Goal: Find specific page/section: Find specific page/section

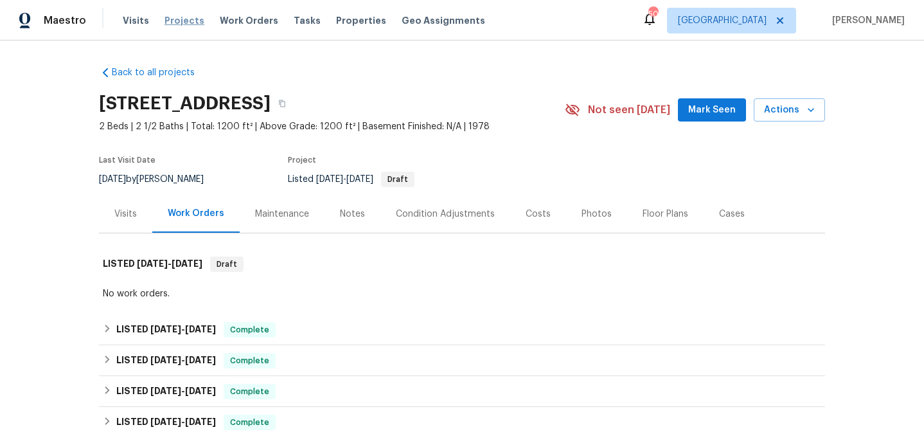
click at [175, 18] on span "Projects" at bounding box center [184, 20] width 40 height 13
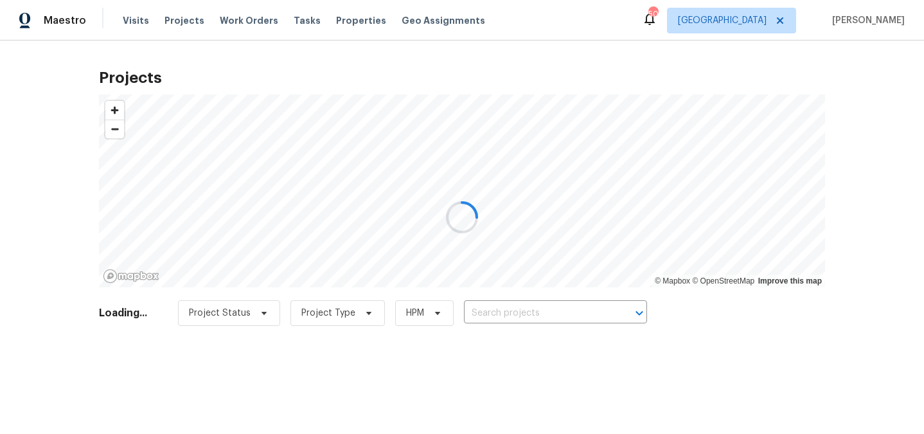
click at [515, 308] on div at bounding box center [462, 217] width 924 height 434
click at [515, 319] on div at bounding box center [462, 217] width 924 height 434
click at [515, 311] on div at bounding box center [462, 217] width 924 height 434
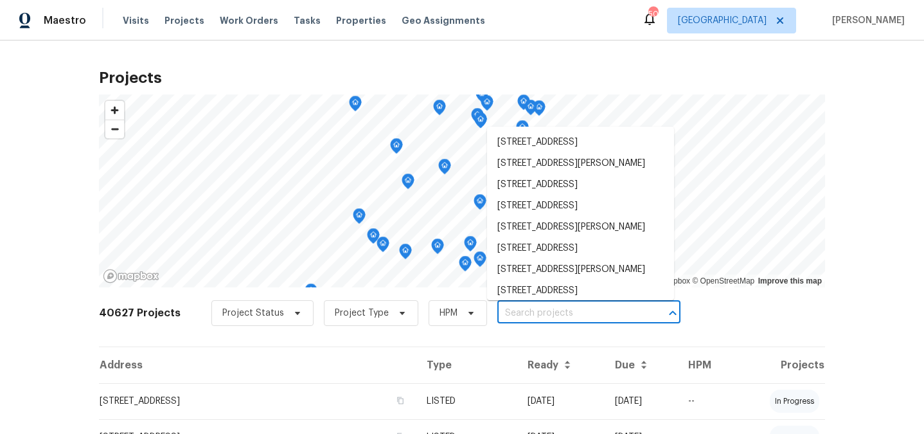
click at [515, 311] on input "text" at bounding box center [570, 313] width 147 height 20
paste input "[STREET_ADDRESS]"
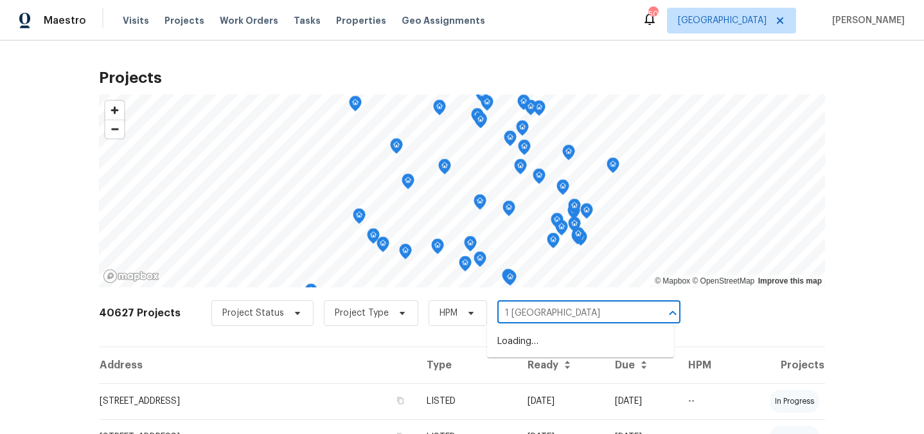
type input "1 Pine Forest"
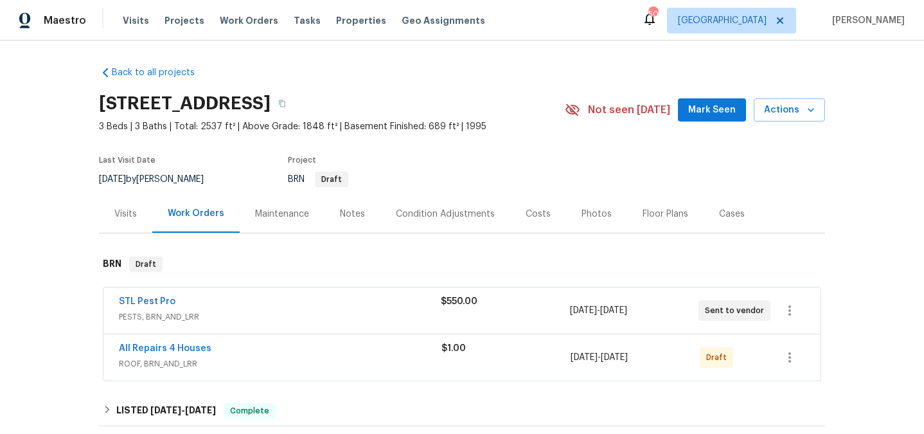
scroll to position [171, 0]
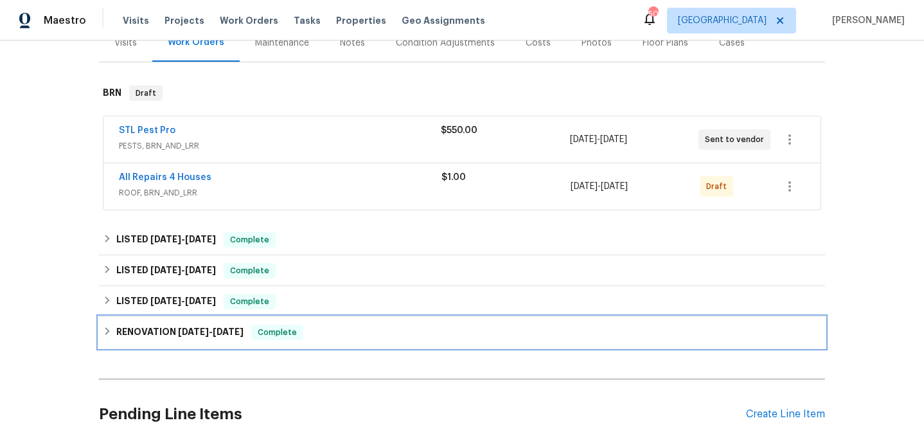
click at [197, 335] on span "[DATE]" at bounding box center [193, 331] width 31 height 9
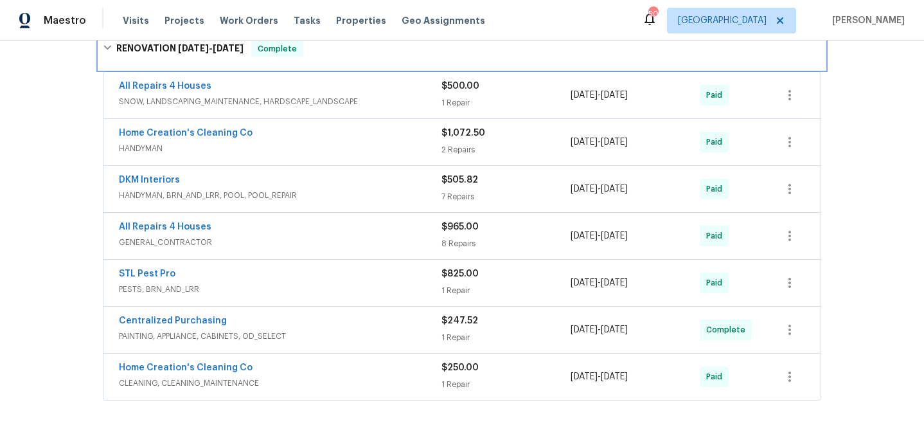
scroll to position [491, 0]
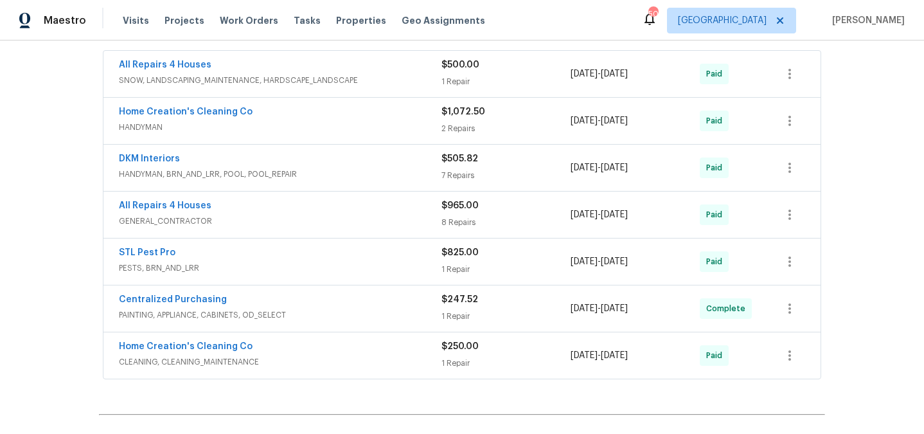
click at [321, 81] on span "SNOW, LANDSCAPING_MAINTENANCE, HARDSCAPE_LANDSCAPE" at bounding box center [280, 80] width 323 height 13
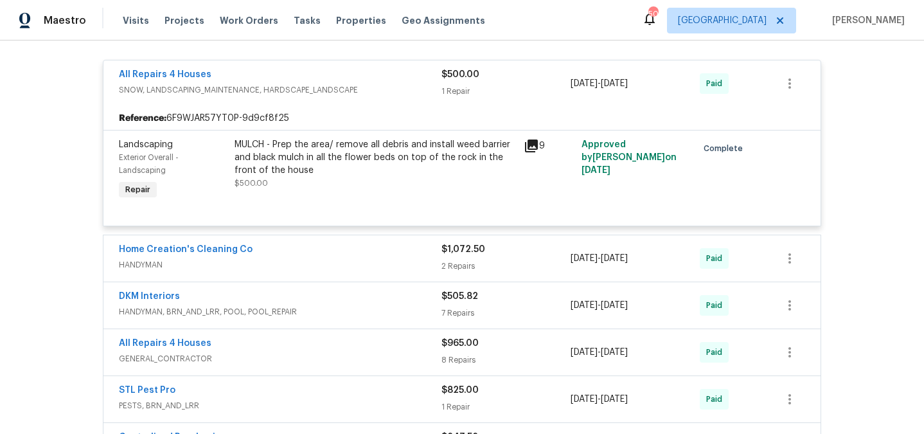
click at [313, 91] on span "SNOW, LANDSCAPING_MAINTENANCE, HARDSCAPE_LANDSCAPE" at bounding box center [280, 90] width 323 height 13
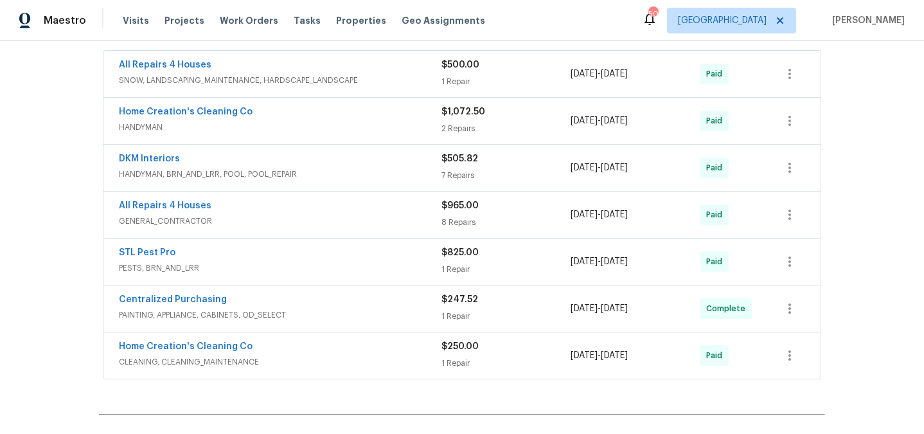
click at [301, 121] on span "HANDYMAN" at bounding box center [280, 127] width 323 height 13
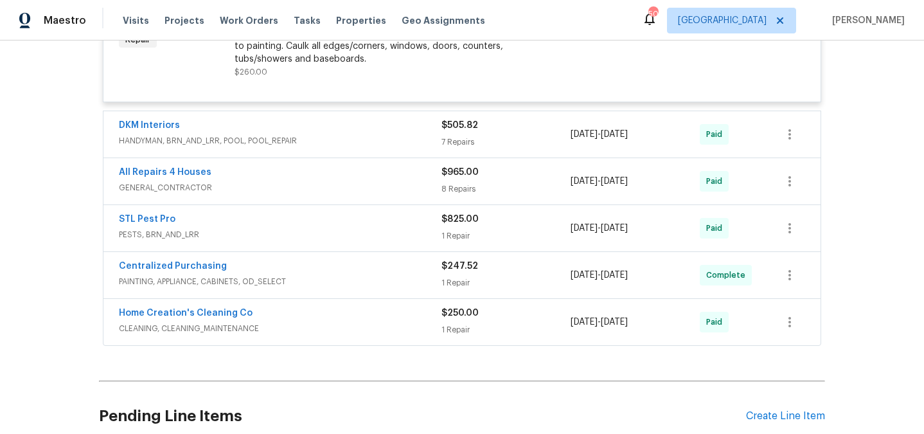
scroll to position [894, 0]
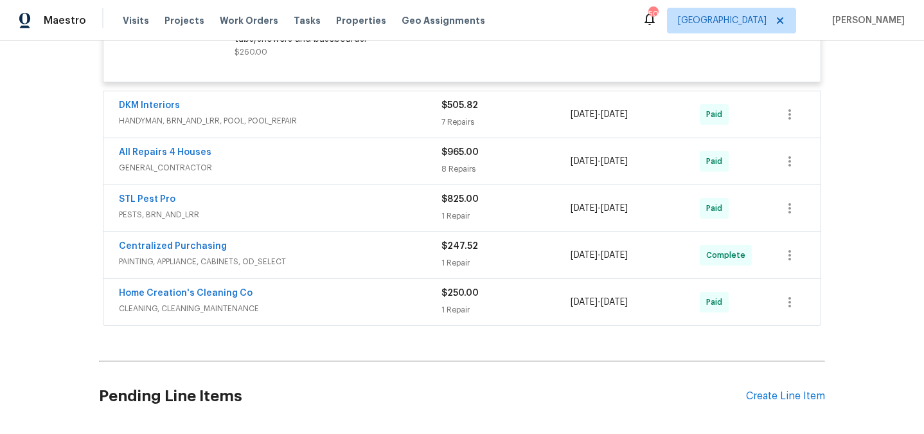
click at [269, 163] on span "GENERAL_CONTRACTOR" at bounding box center [280, 167] width 323 height 13
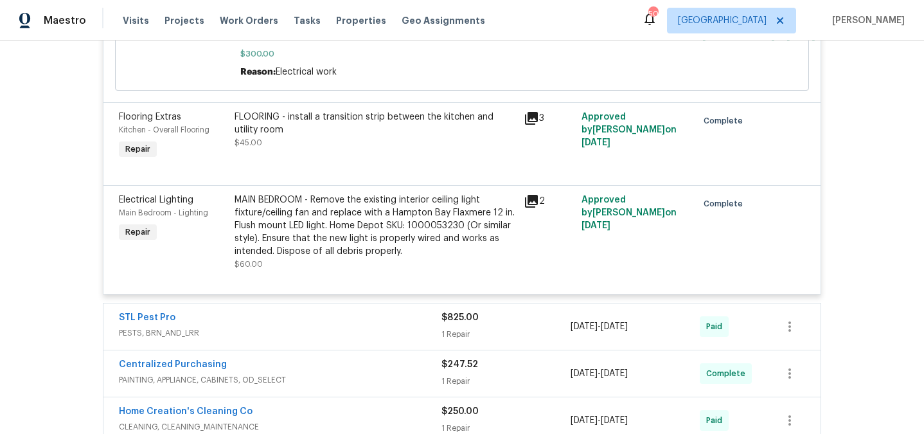
scroll to position [1778, 0]
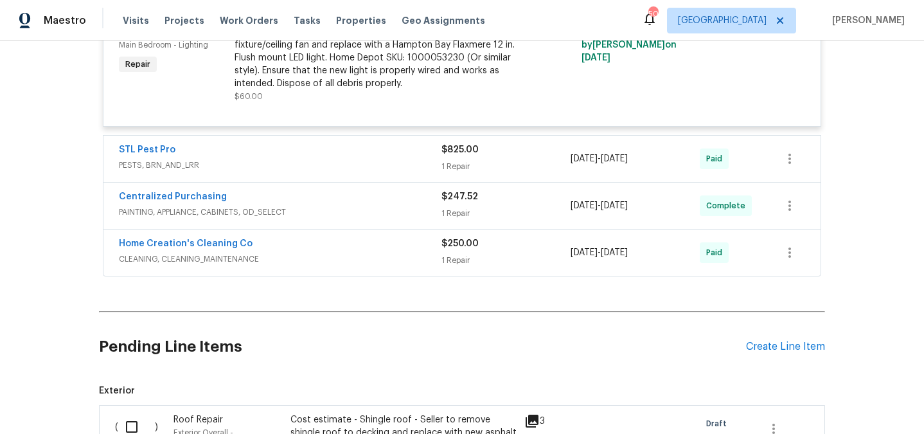
click at [274, 252] on div "Home Creation's Cleaning Co" at bounding box center [280, 244] width 323 height 15
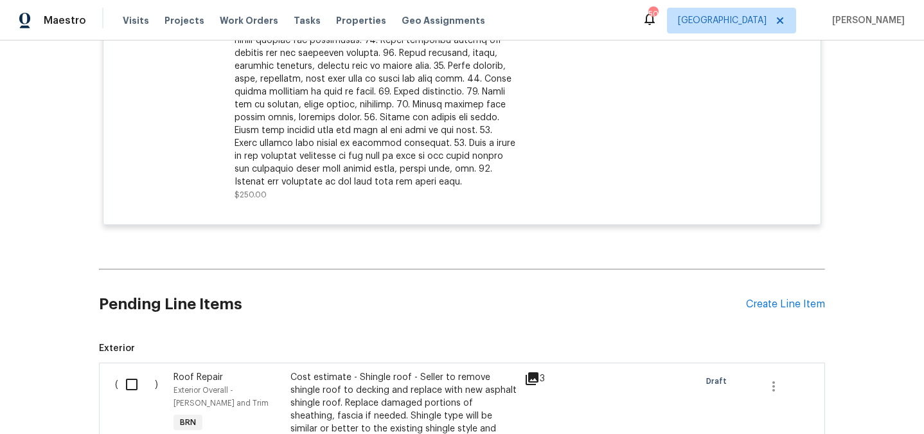
scroll to position [334, 0]
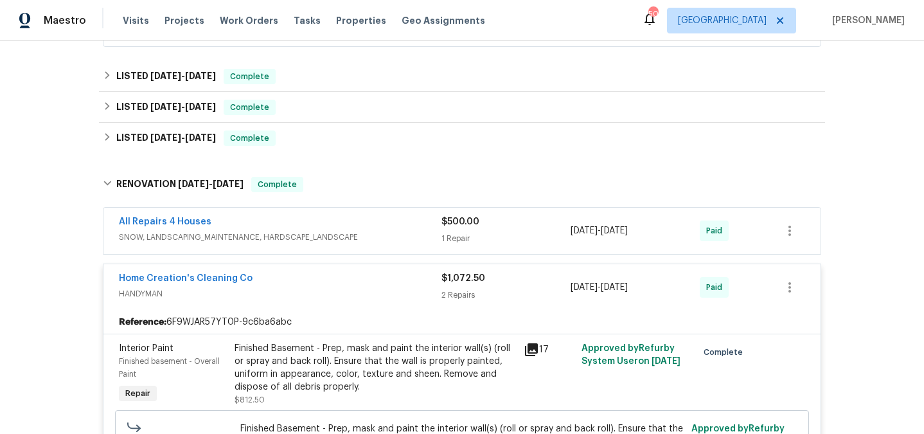
click at [276, 231] on span "SNOW, LANDSCAPING_MAINTENANCE, HARDSCAPE_LANDSCAPE" at bounding box center [280, 237] width 323 height 13
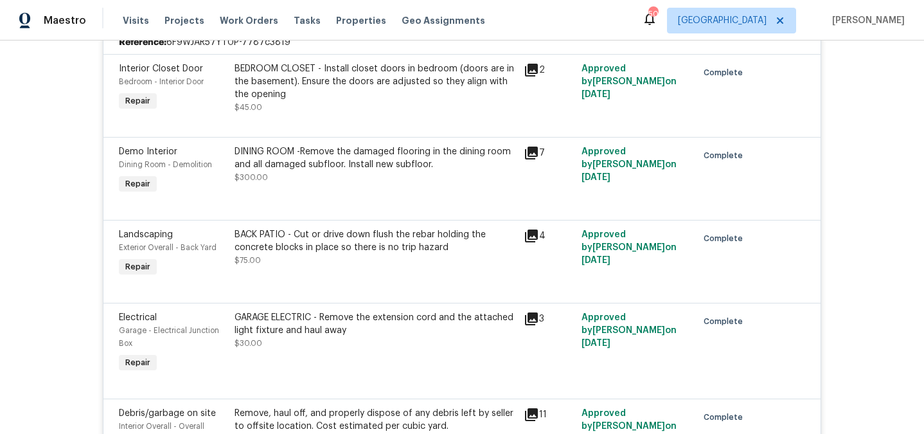
scroll to position [344, 0]
